Goal: Communication & Community: Participate in discussion

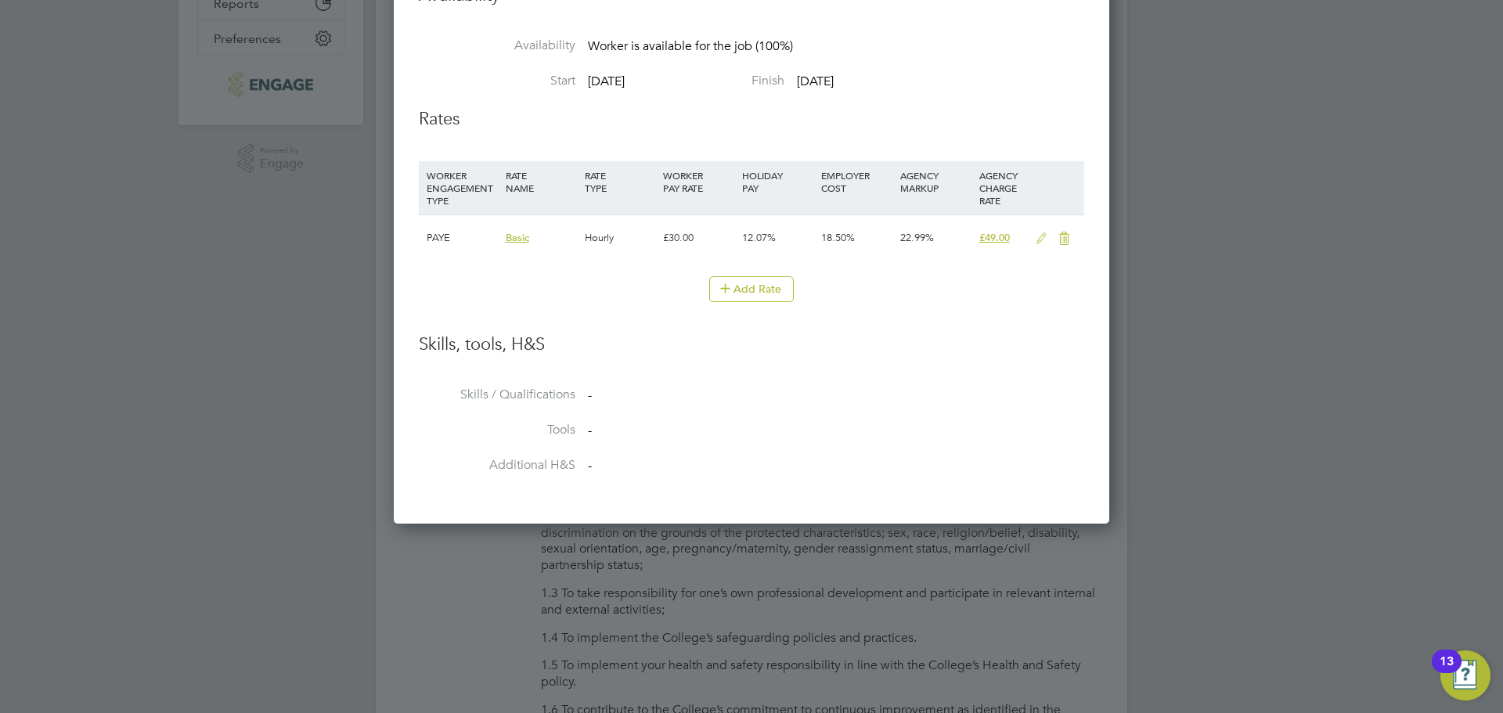
click at [1323, 312] on div at bounding box center [751, 356] width 1503 height 713
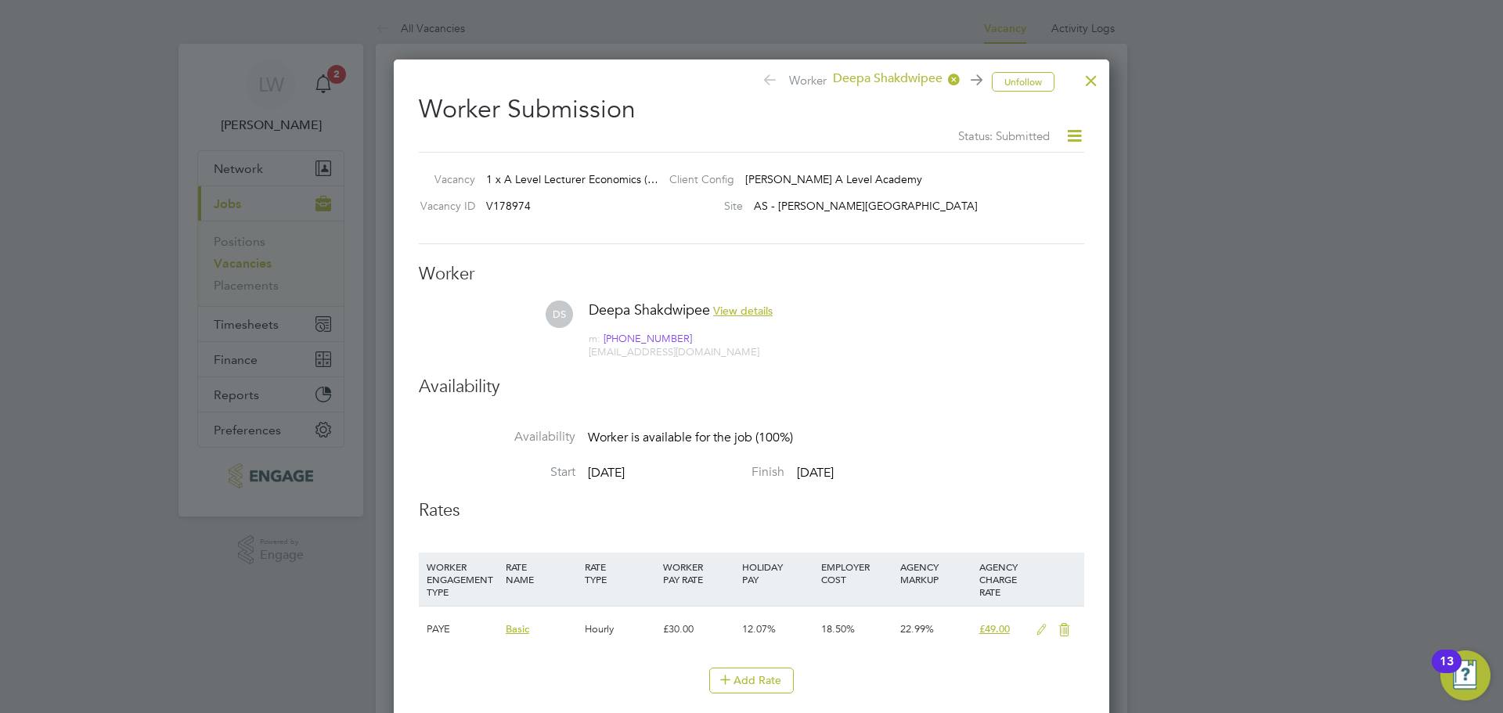
click at [1092, 76] on div at bounding box center [1091, 77] width 28 height 28
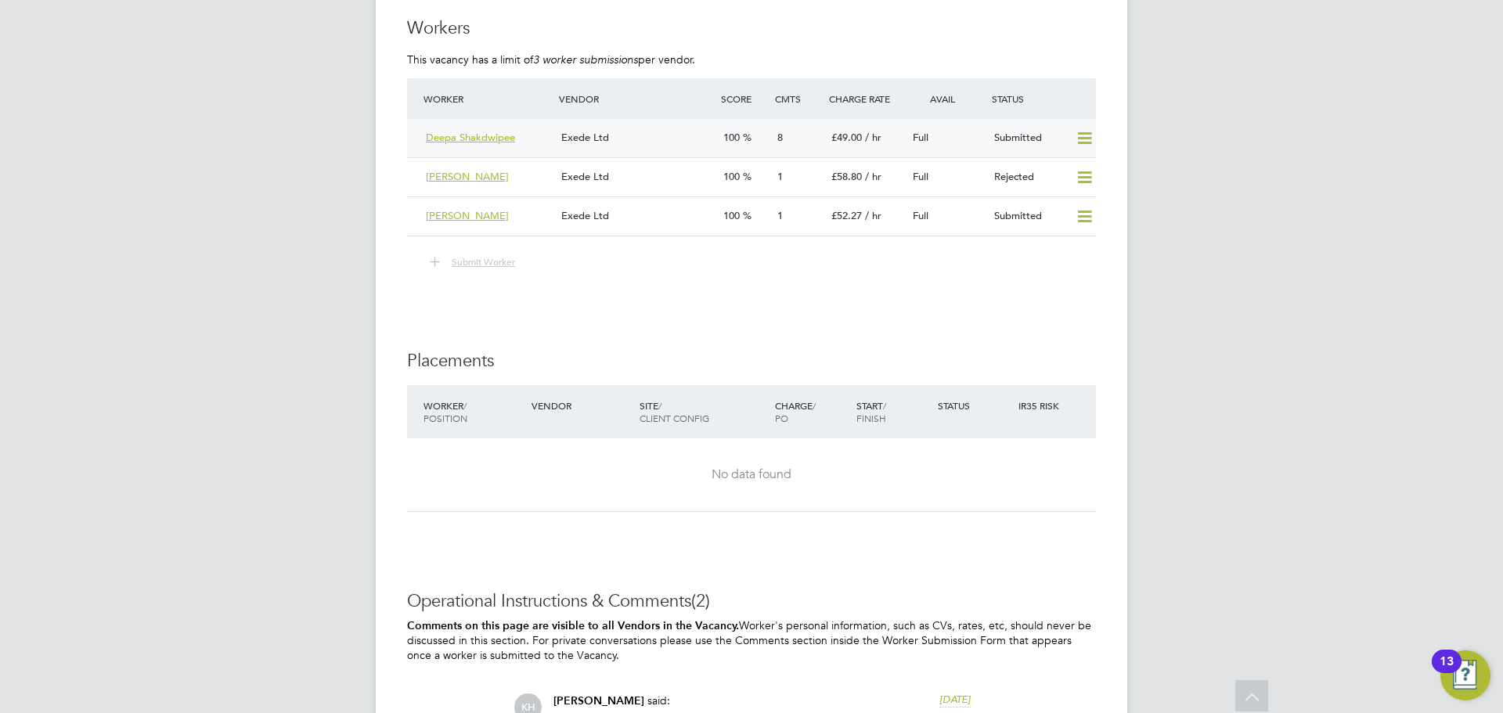
click at [668, 132] on div "Exede Ltd" at bounding box center [636, 138] width 162 height 26
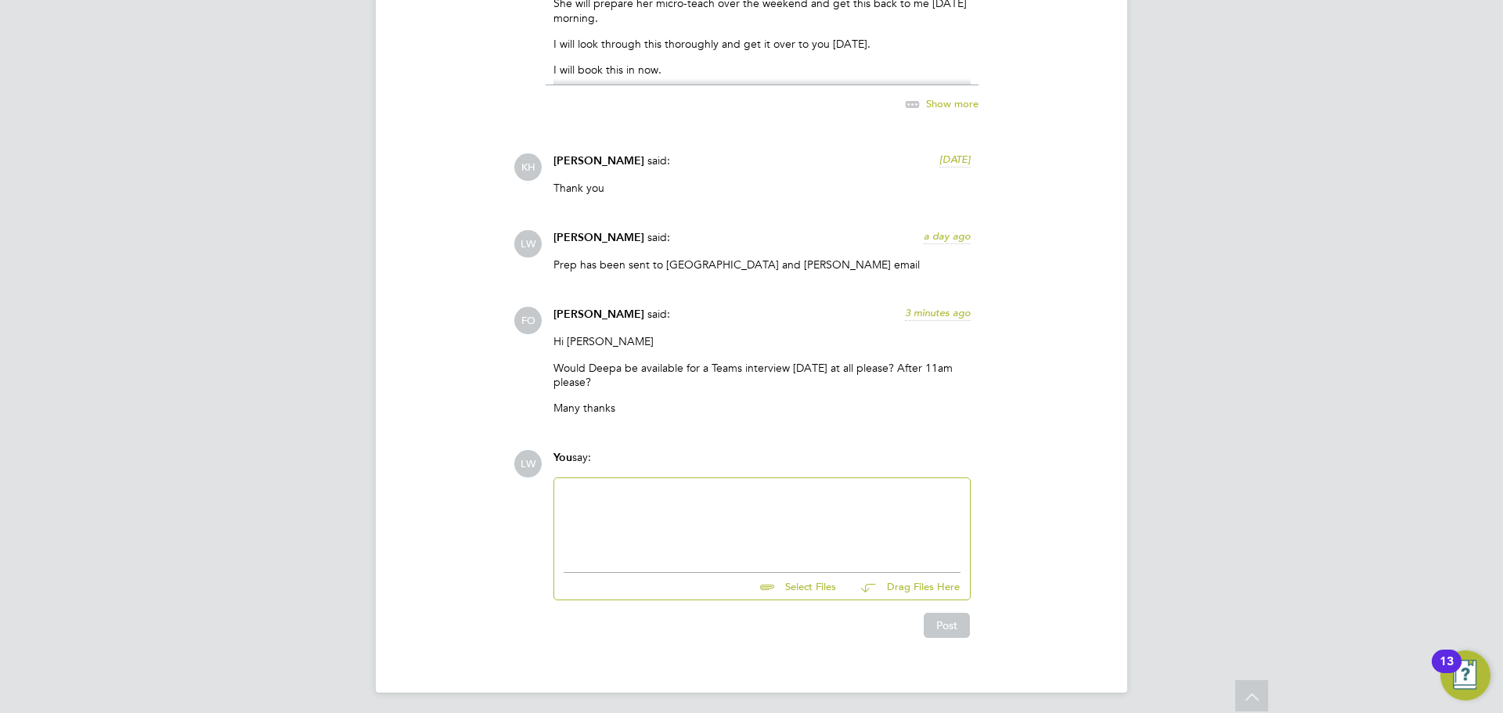
click at [628, 518] on div at bounding box center [761, 521] width 397 height 67
click at [583, 519] on div "[PERSON_NAME] can make time at 3pm [DATE] for a Teams call if we can get that b…" at bounding box center [761, 530] width 397 height 28
click at [584, 533] on div "Deepa can make time at 3pm [DATE] for a Teams call if we can get that booked in." at bounding box center [761, 530] width 397 height 28
click at [667, 532] on div "Deepa can make time at 3pm [DATE] for a Teams call if we can get that booked in…" at bounding box center [761, 530] width 397 height 28
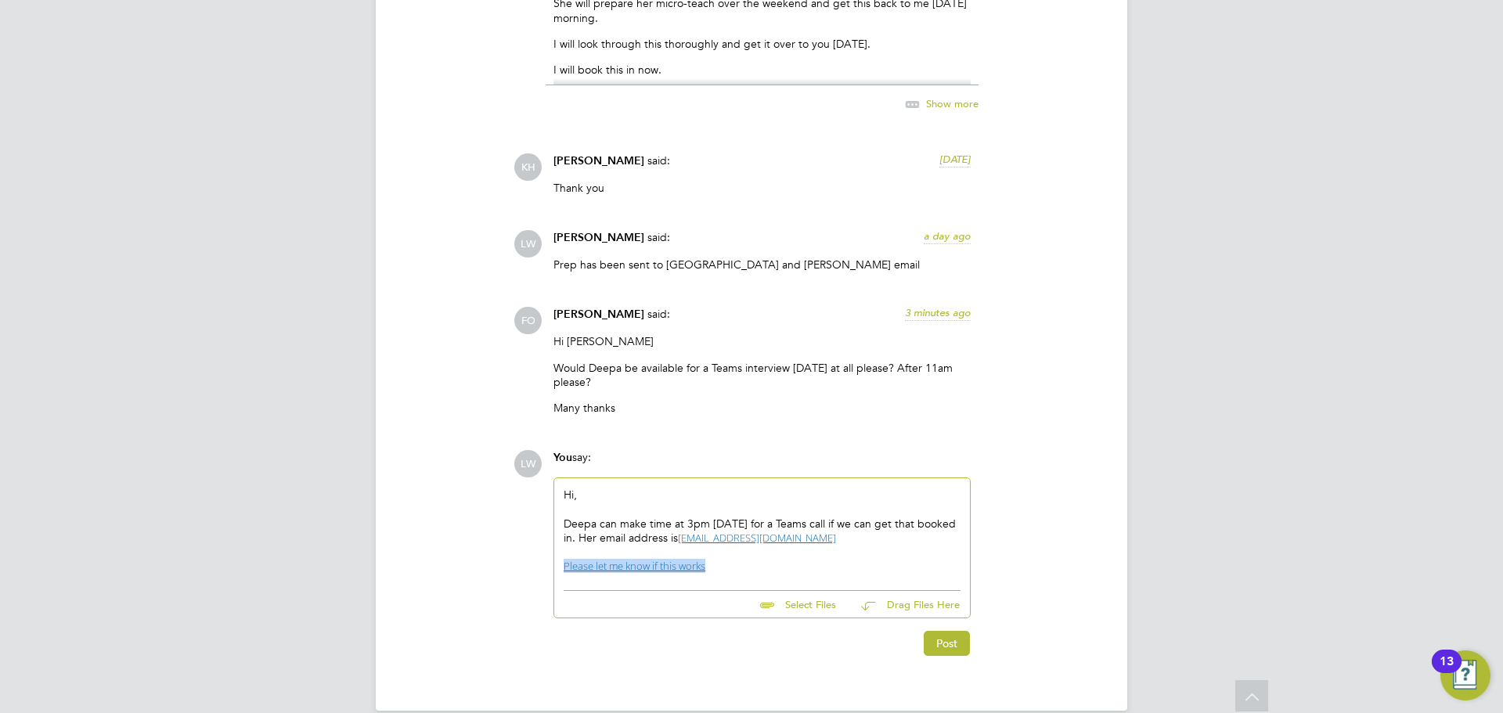
drag, startPoint x: 742, startPoint y: 560, endPoint x: 561, endPoint y: 551, distance: 181.0
click at [561, 551] on div "Hi, [PERSON_NAME] can make time at 3pm [DATE] for a Teams call if we can get th…" at bounding box center [762, 530] width 416 height 104
click at [932, 631] on button "Post" at bounding box center [946, 643] width 46 height 25
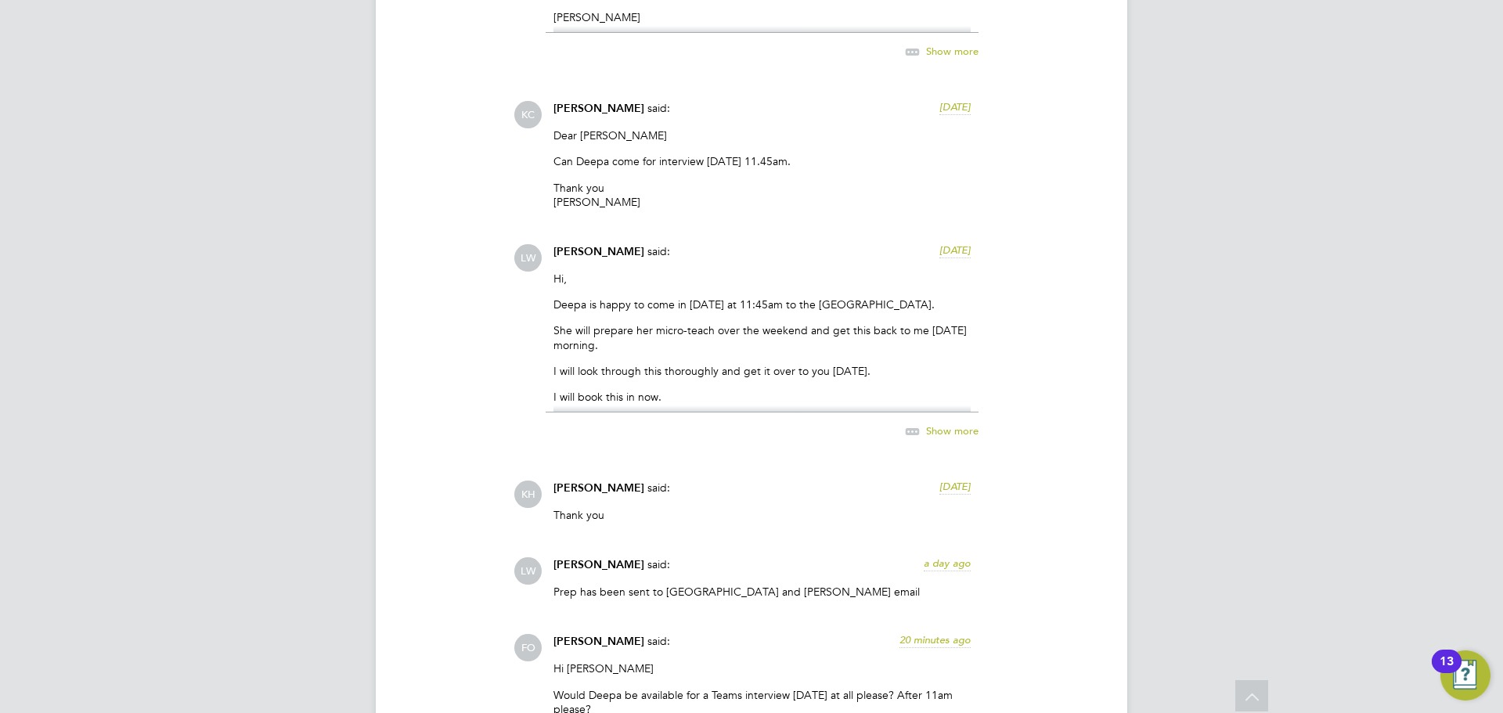
scroll to position [1746, 0]
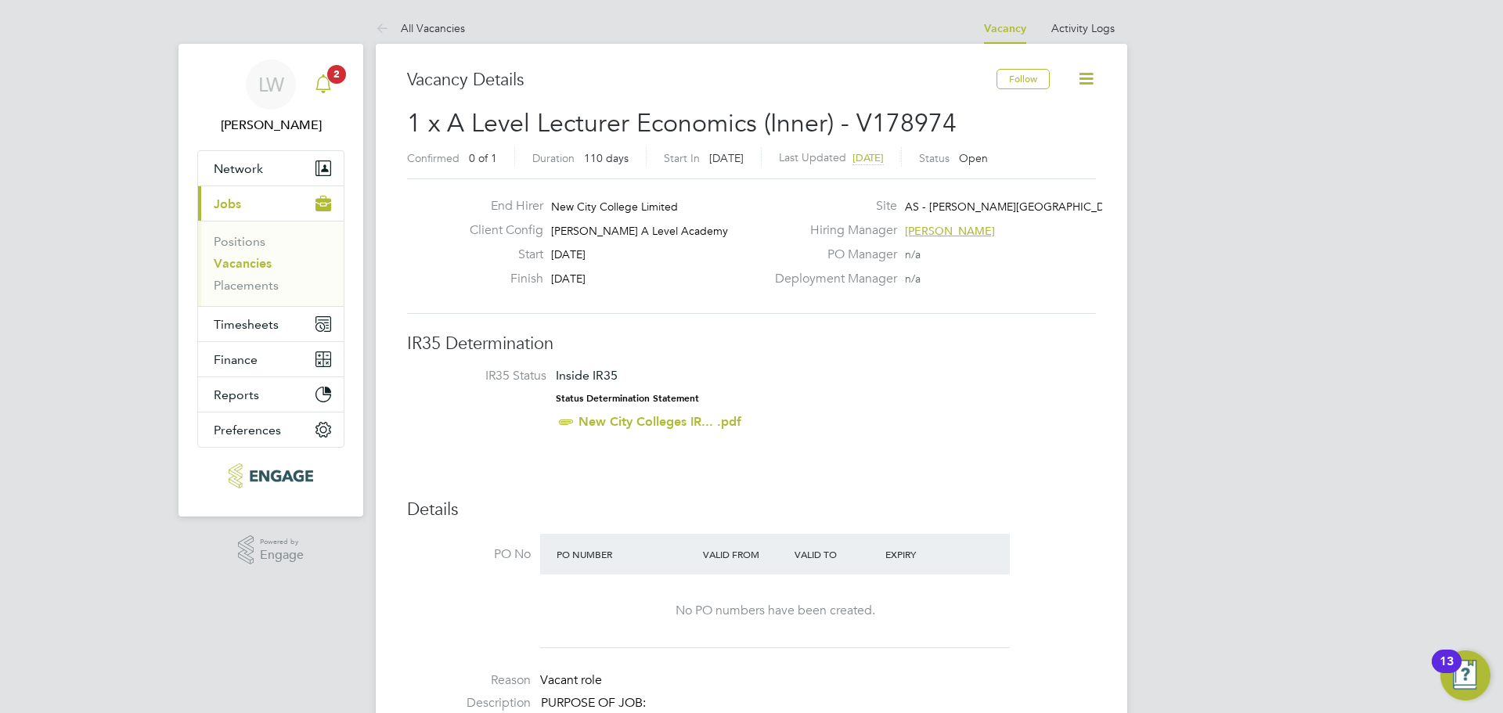
click at [329, 88] on icon "Main navigation" at bounding box center [323, 83] width 19 height 19
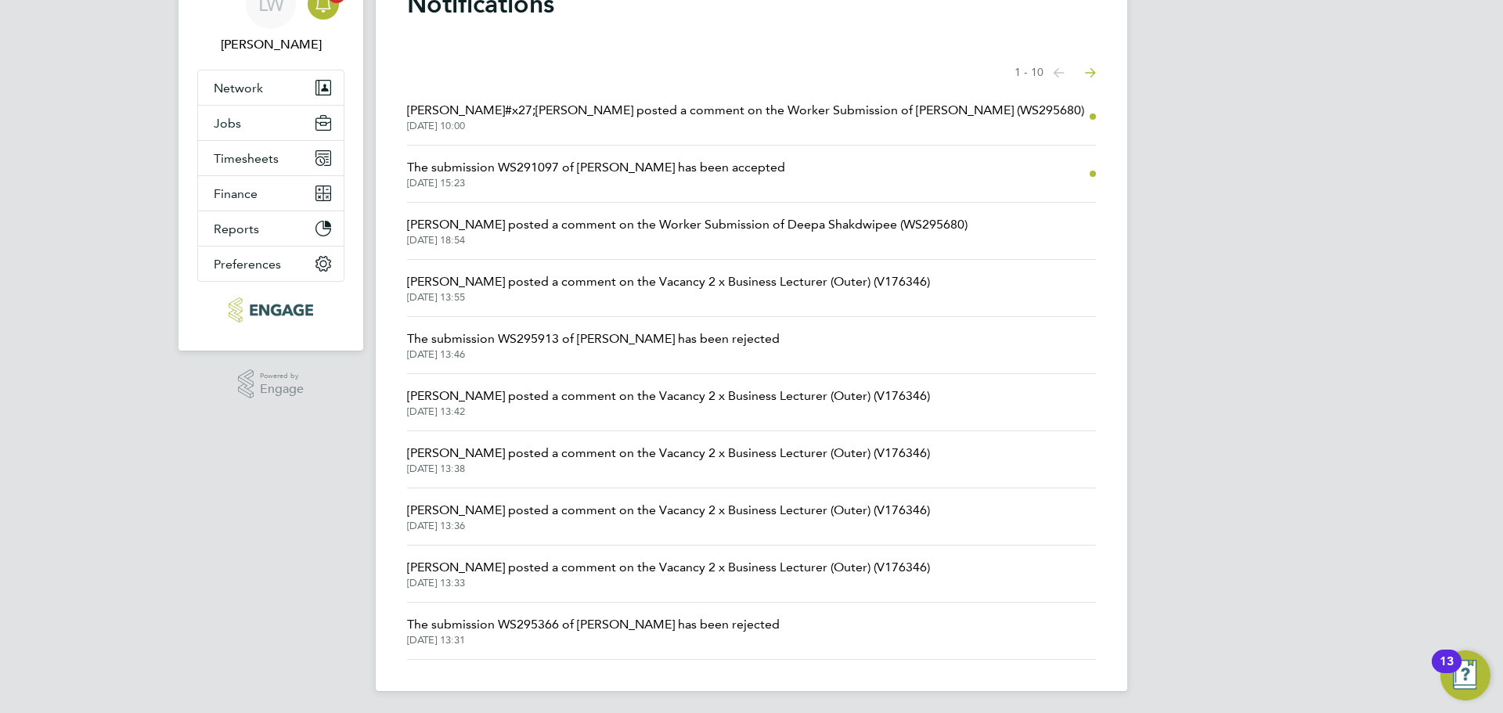
scroll to position [84, 0]
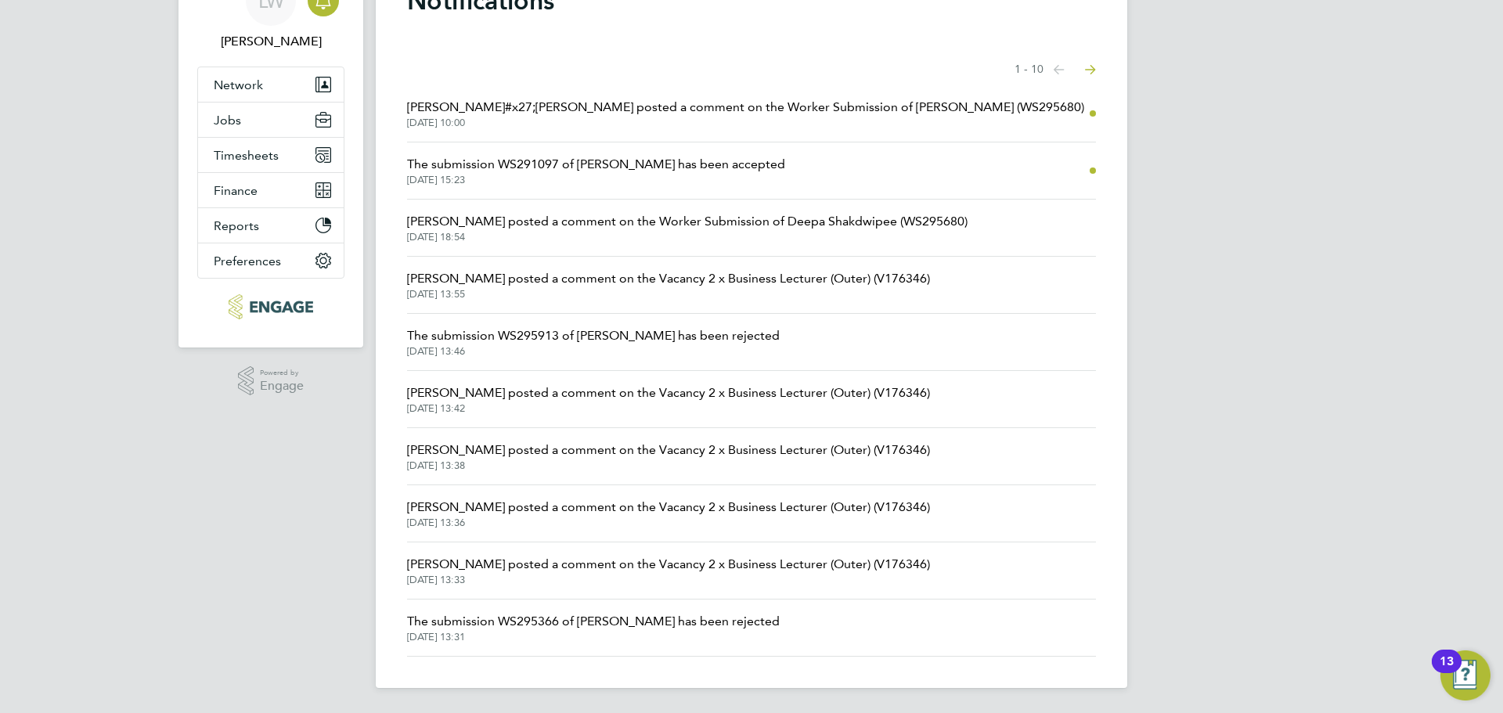
click at [1064, 67] on icon "Select page of notifications list" at bounding box center [1058, 69] width 11 height 9
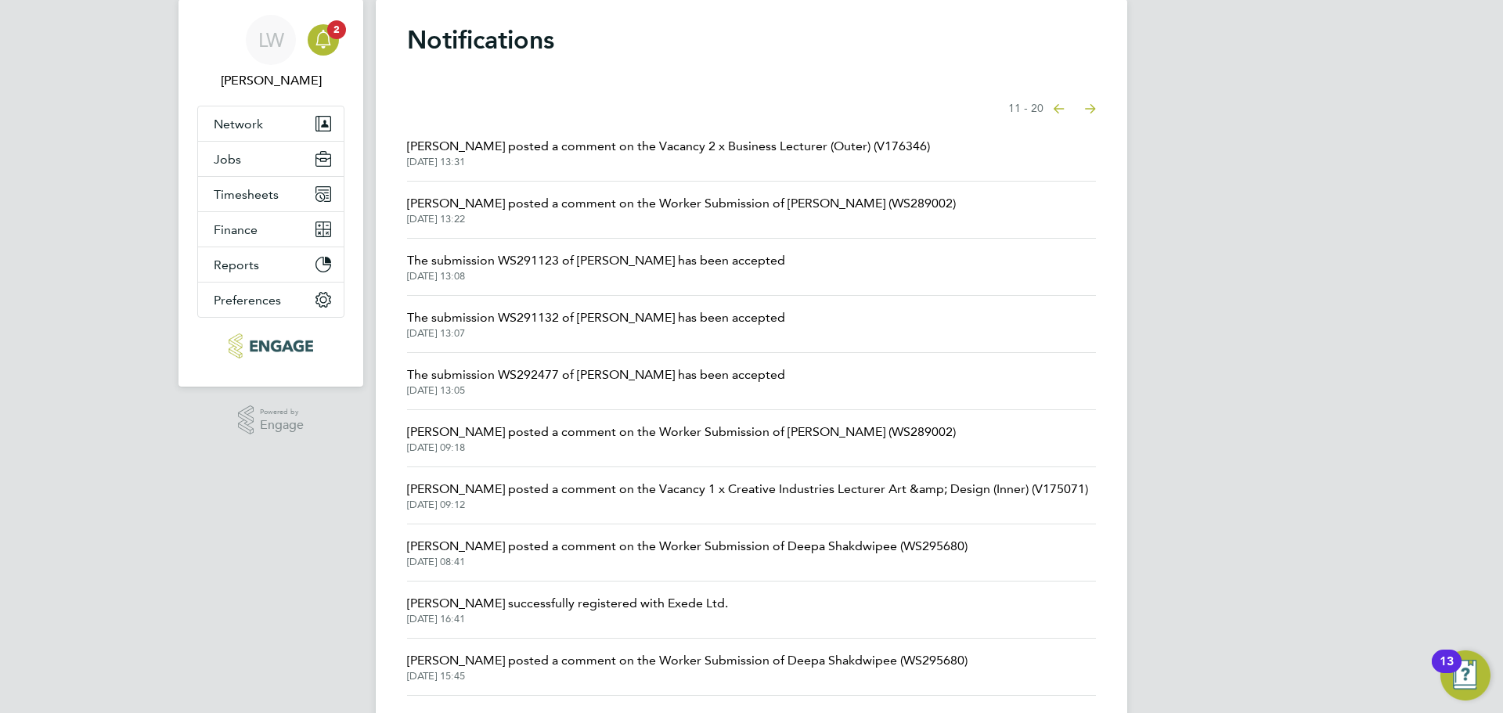
scroll to position [84, 0]
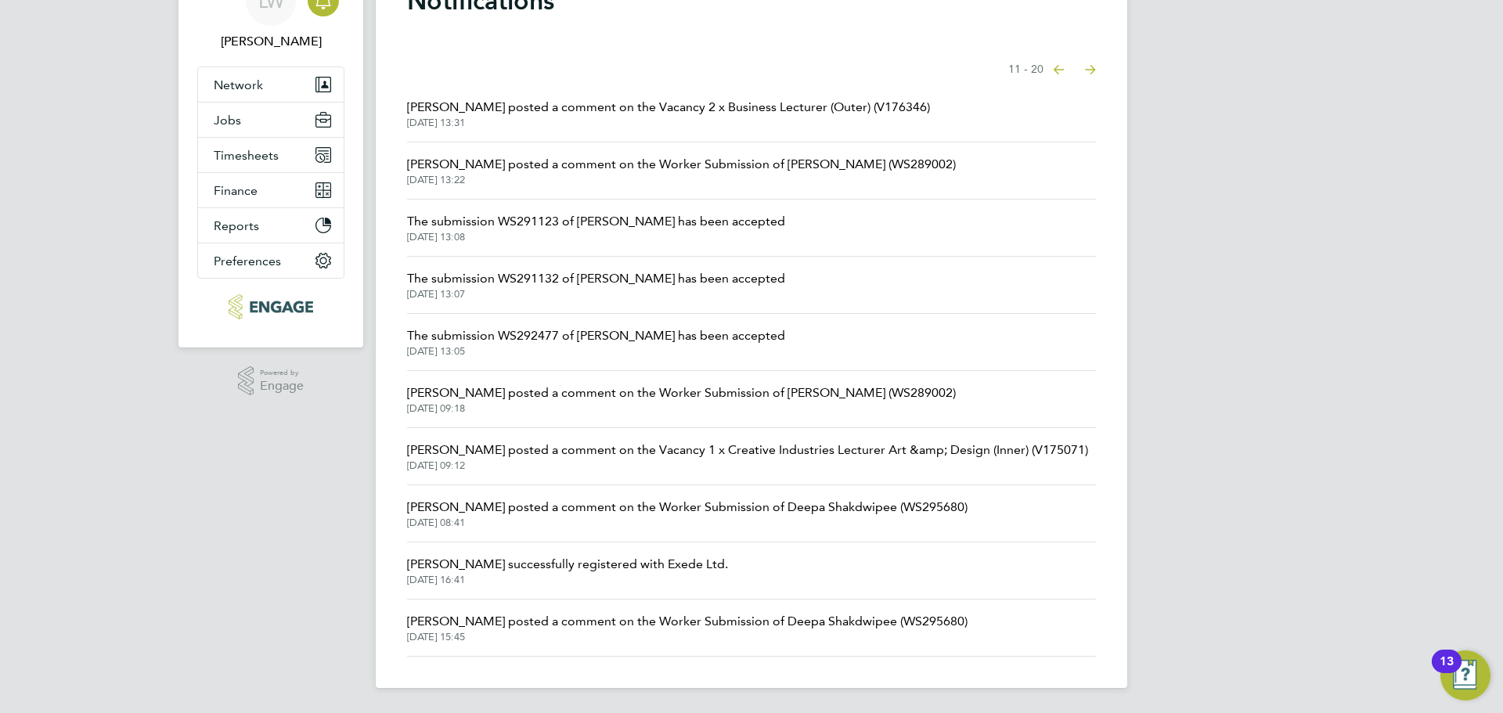
click at [639, 400] on span "[PERSON_NAME] posted a comment on the Worker Submission of [PERSON_NAME] (WS289…" at bounding box center [681, 392] width 549 height 19
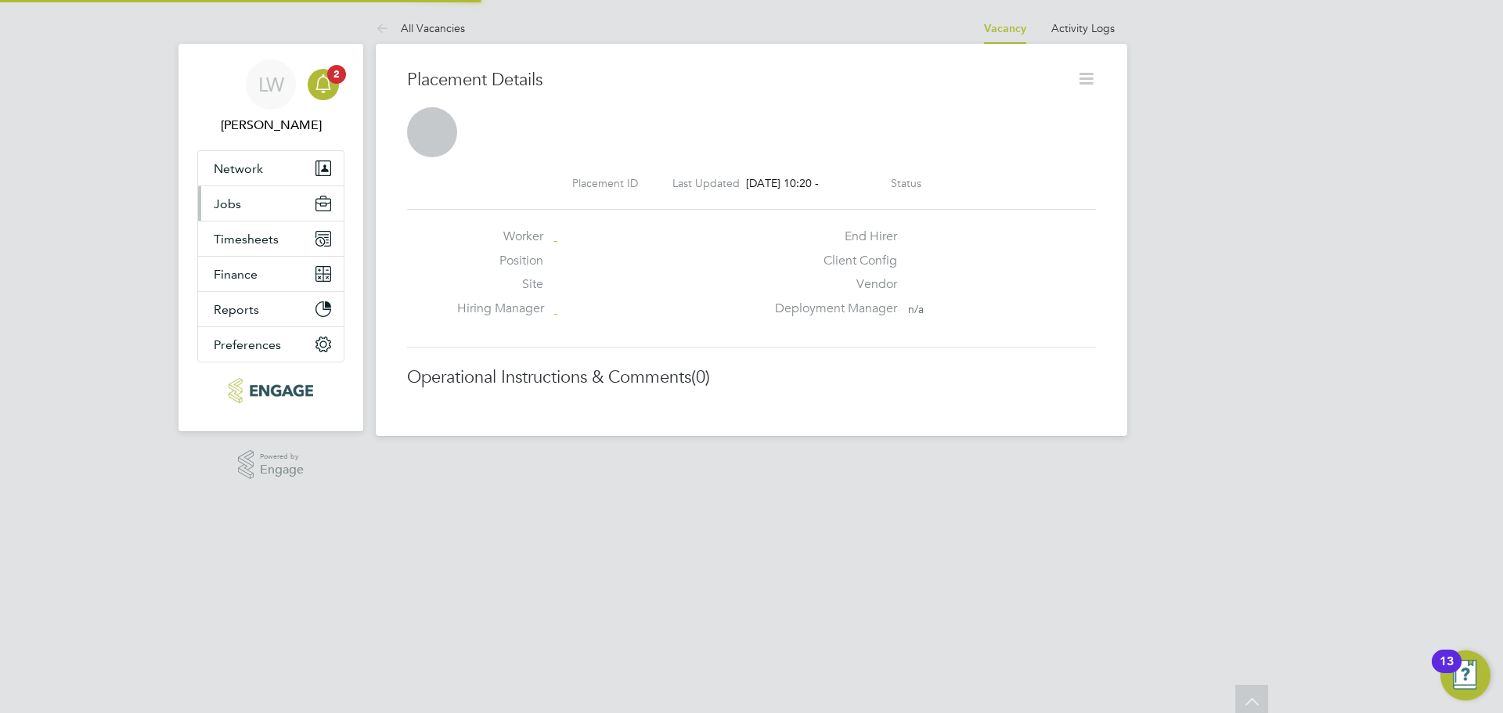
scroll to position [15, 88]
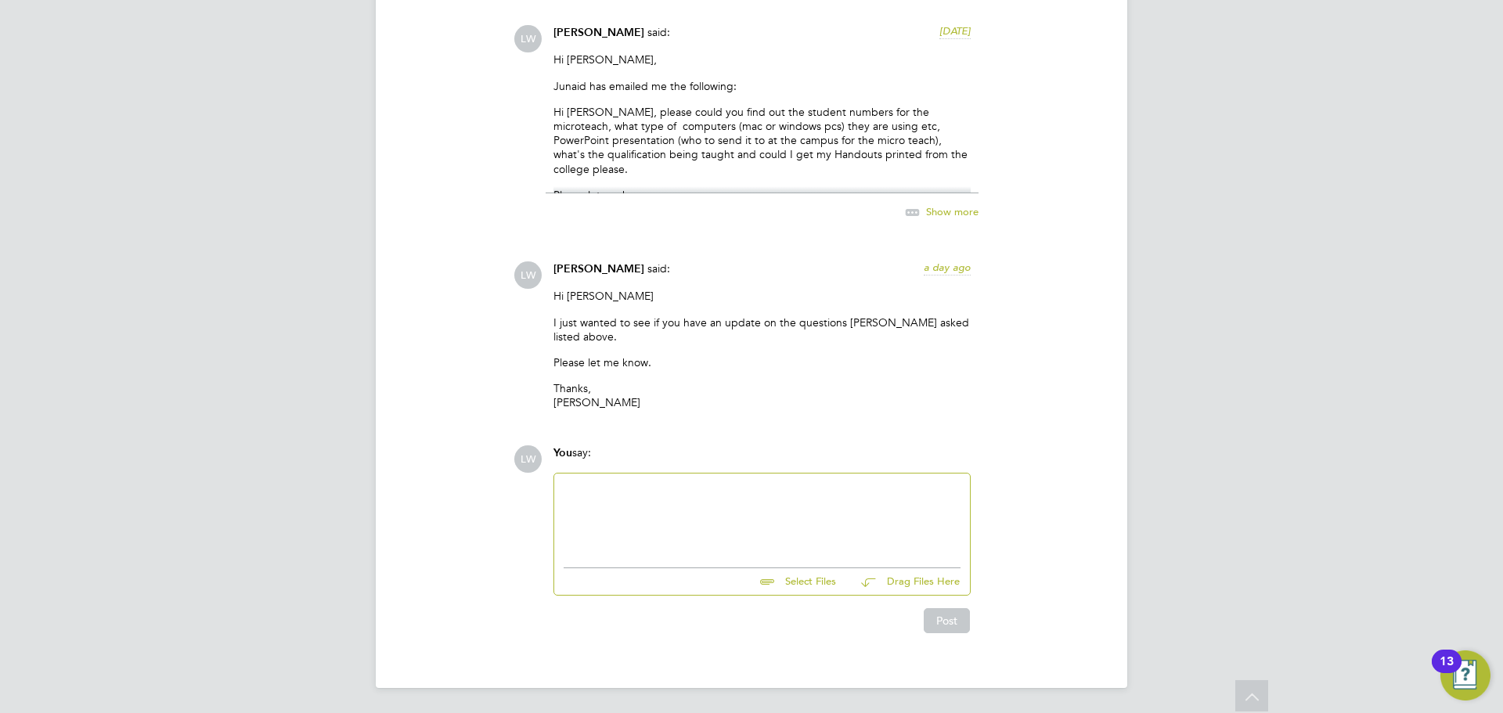
click at [716, 488] on div at bounding box center [761, 516] width 397 height 67
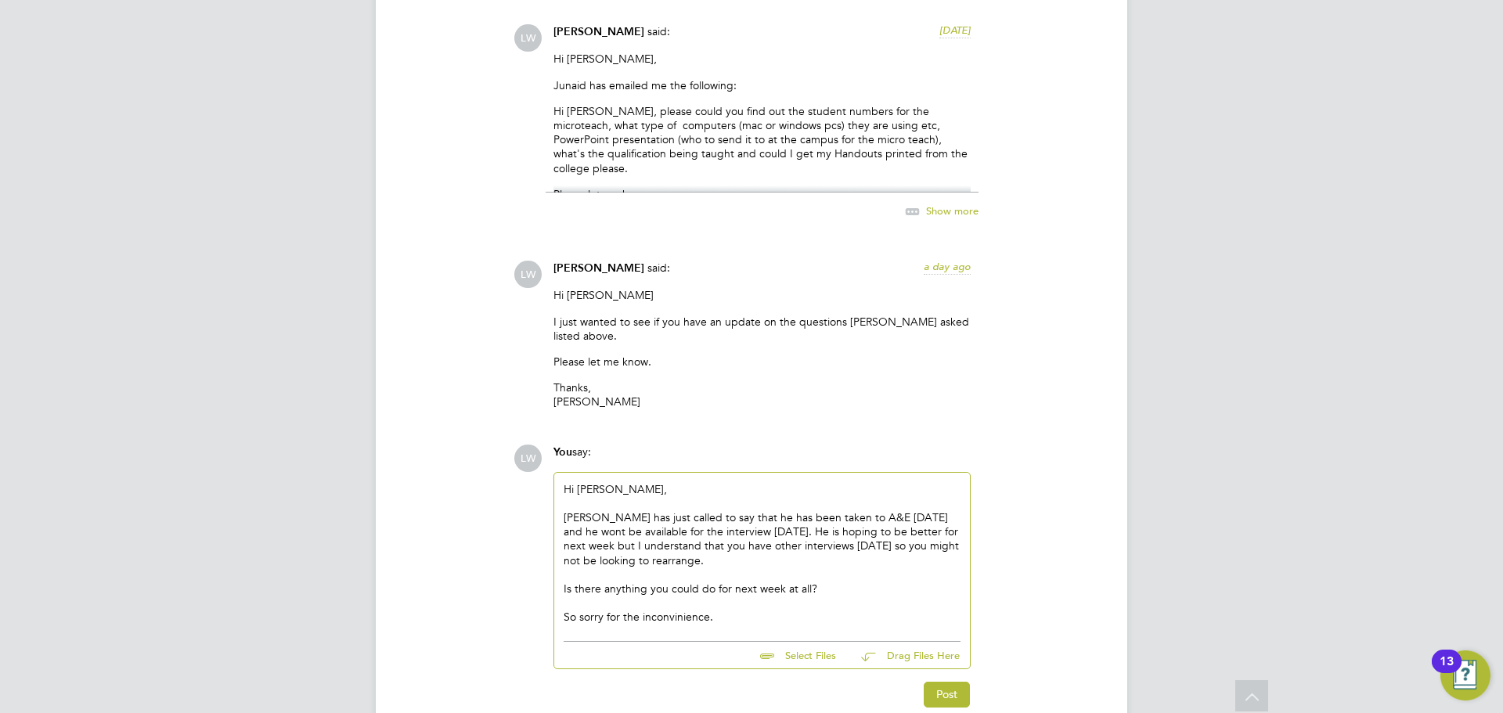
click at [675, 616] on div "So sorry for the inconvinience." at bounding box center [761, 617] width 397 height 14
click at [731, 618] on div "So sorry for the inconvenience." at bounding box center [761, 617] width 397 height 14
click at [946, 696] on button "Post" at bounding box center [946, 694] width 46 height 25
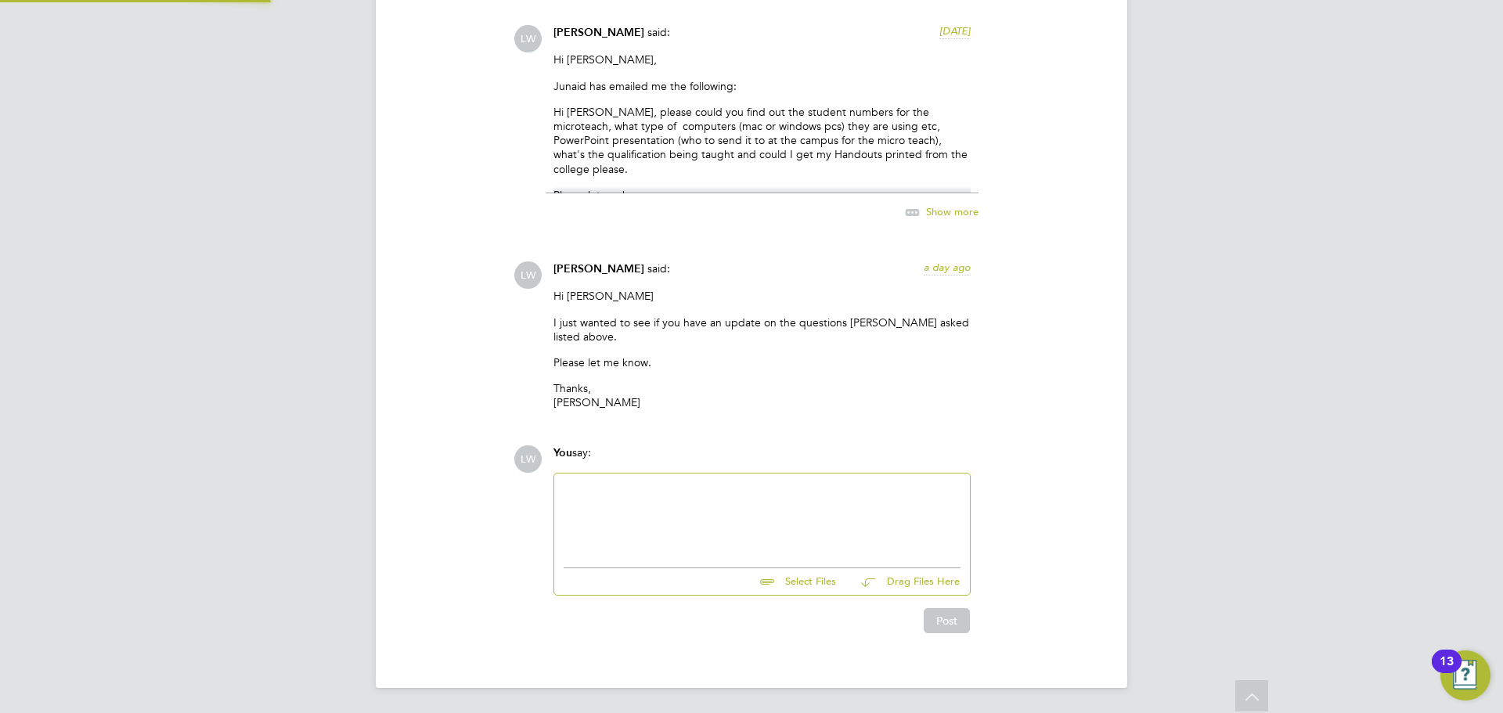
scroll to position [3069, 0]
